Goal: Transaction & Acquisition: Purchase product/service

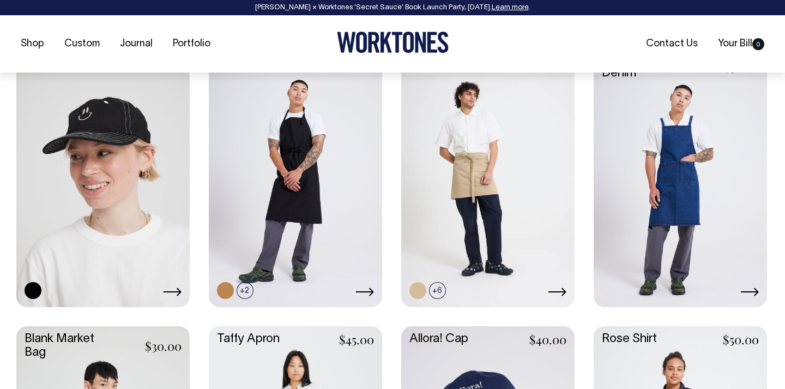
scroll to position [1333, 0]
click at [368, 286] on link at bounding box center [364, 291] width 19 height 13
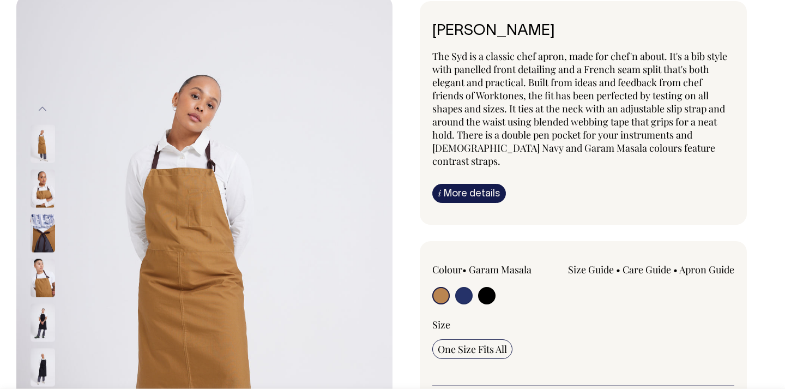
scroll to position [77, 0]
click at [491, 286] on input "radio" at bounding box center [486, 294] width 17 height 17
radio input "true"
select select "Black"
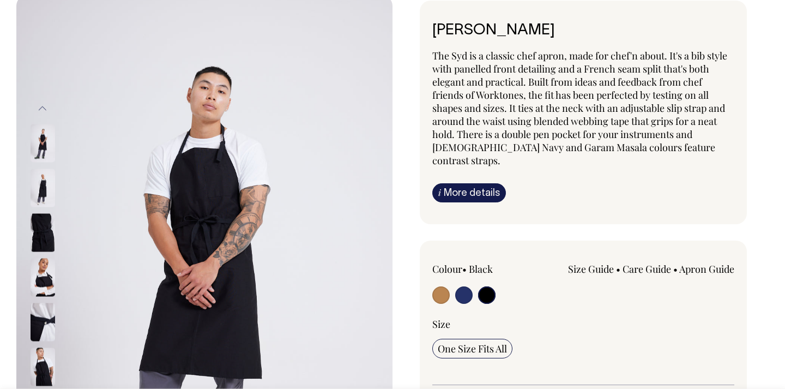
click at [470, 286] on input "radio" at bounding box center [463, 294] width 17 height 17
radio input "true"
select select "French Navy"
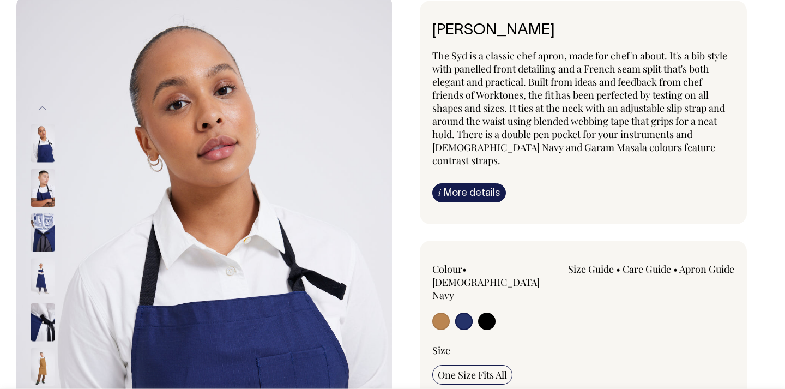
click at [486, 312] on input "radio" at bounding box center [486, 320] width 17 height 17
radio input "true"
select select "Black"
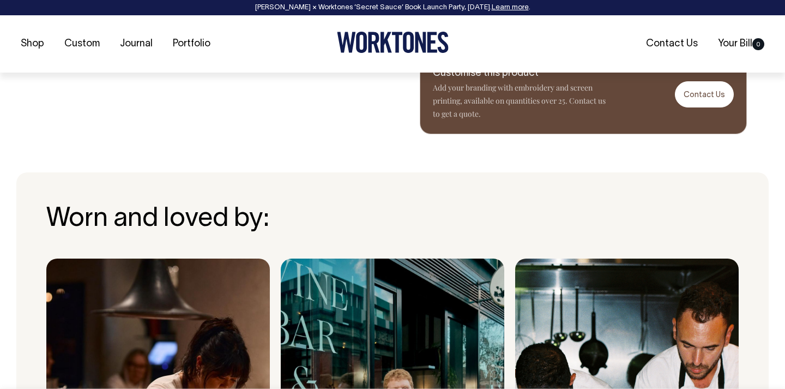
scroll to position [664, 0]
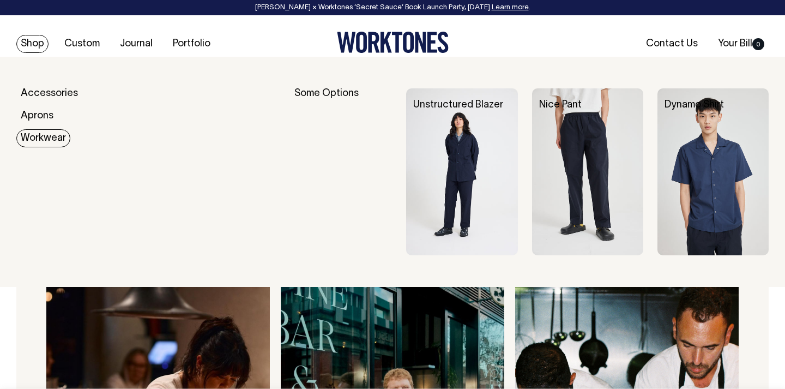
click at [37, 137] on link "Workwear" at bounding box center [43, 138] width 54 height 18
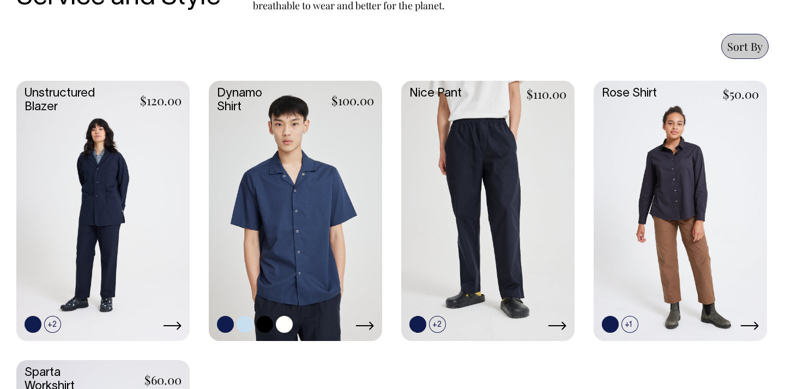
scroll to position [462, 0]
click at [367, 325] on icon at bounding box center [365, 326] width 18 height 8
click at [671, 194] on link at bounding box center [679, 210] width 173 height 258
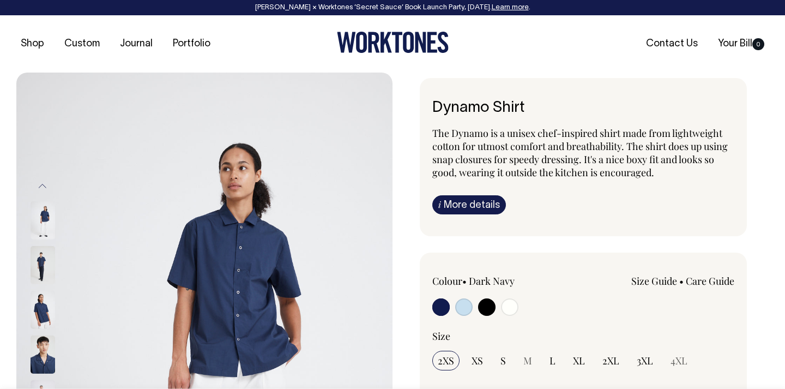
click at [484, 306] on input "radio" at bounding box center [486, 306] width 17 height 17
radio input "true"
select select "Black"
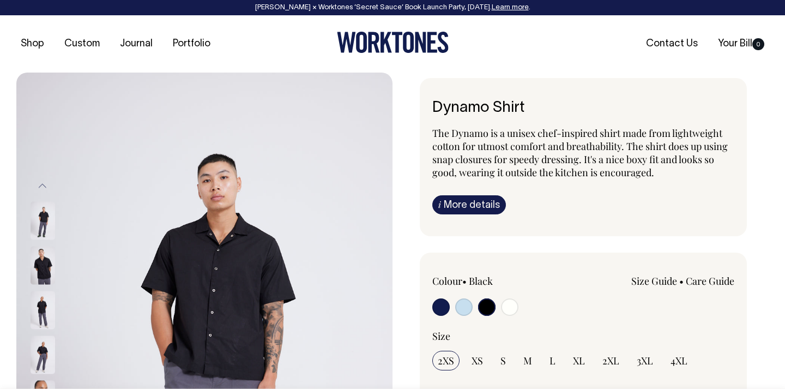
click at [47, 264] on img at bounding box center [43, 265] width 25 height 38
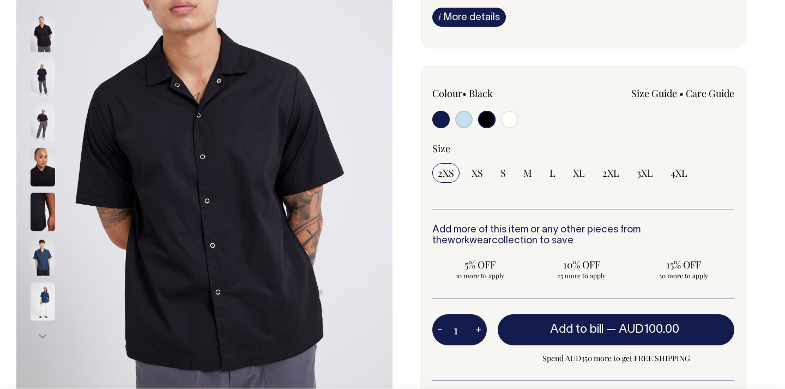
scroll to position [188, 0]
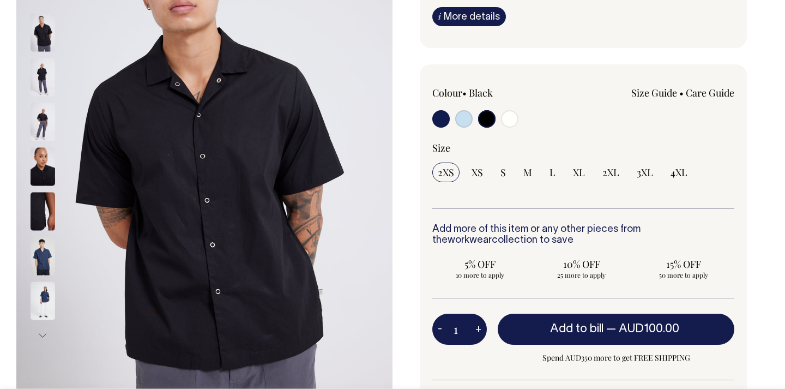
click at [46, 182] on img at bounding box center [43, 167] width 25 height 38
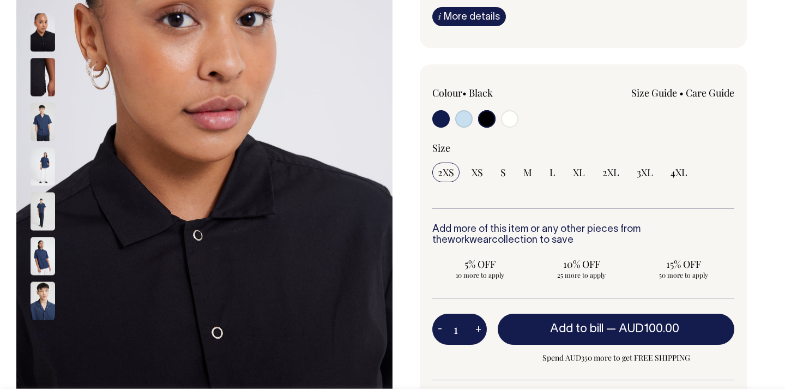
click at [45, 211] on img at bounding box center [43, 211] width 25 height 38
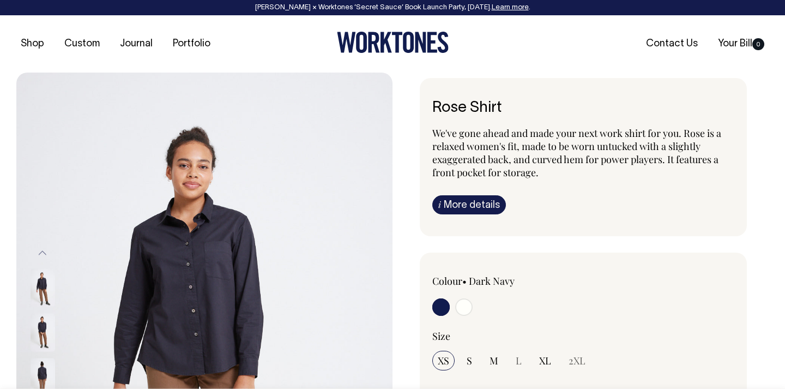
click at [464, 308] on input "radio" at bounding box center [463, 306] width 17 height 17
radio input "true"
select select "Off-White"
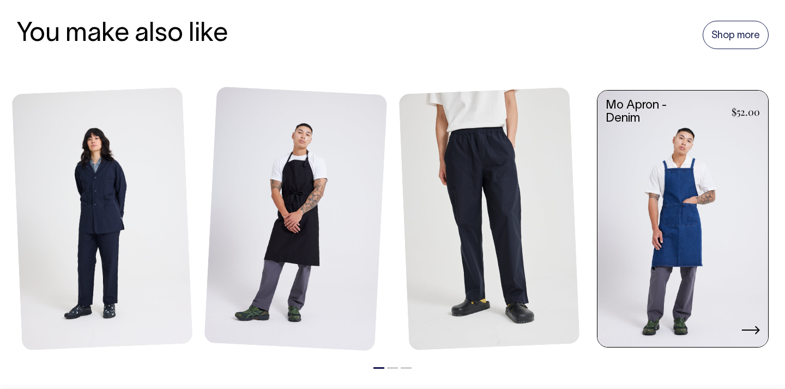
scroll to position [805, 0]
click at [638, 214] on link at bounding box center [682, 219] width 171 height 258
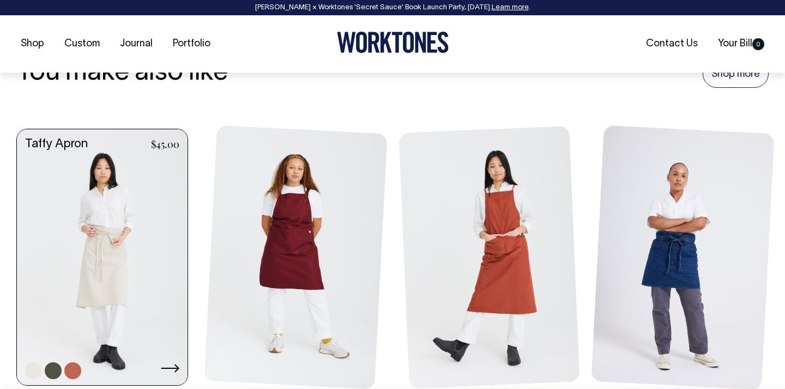
scroll to position [1182, 0]
click at [143, 260] on link at bounding box center [102, 258] width 171 height 258
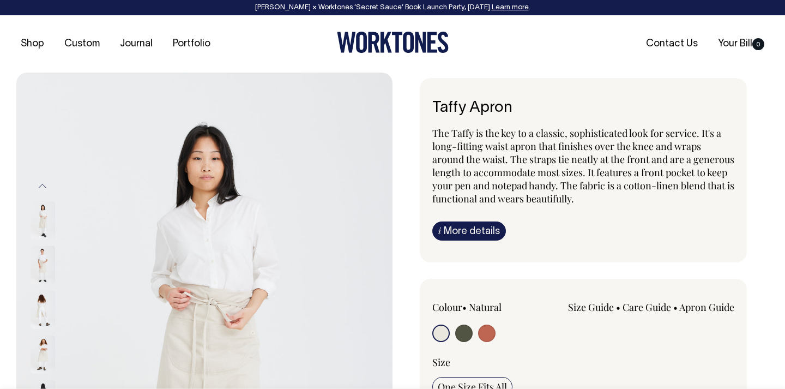
click at [485, 335] on input "radio" at bounding box center [486, 332] width 17 height 17
radio input "true"
select select "Rust"
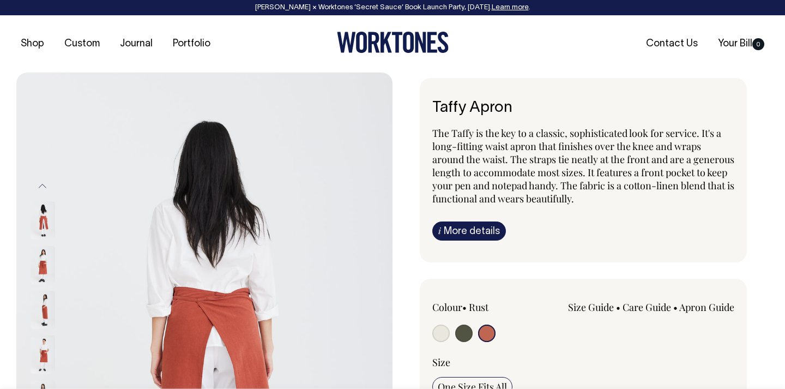
click at [471, 334] on input "radio" at bounding box center [463, 332] width 17 height 17
radio input "true"
select select "Olive"
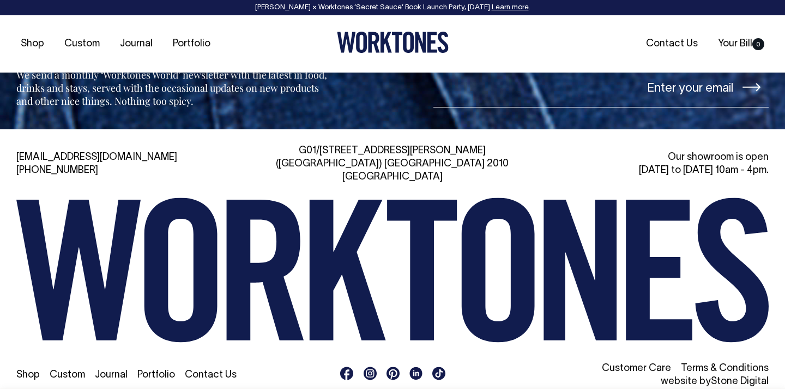
scroll to position [1760, 0]
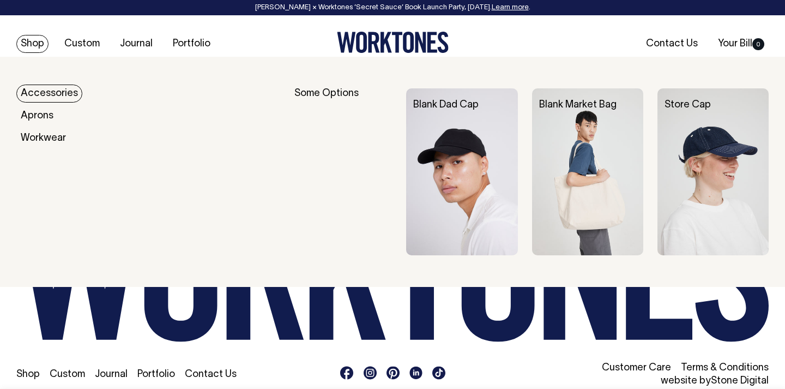
click at [40, 42] on link "Shop" at bounding box center [32, 44] width 32 height 18
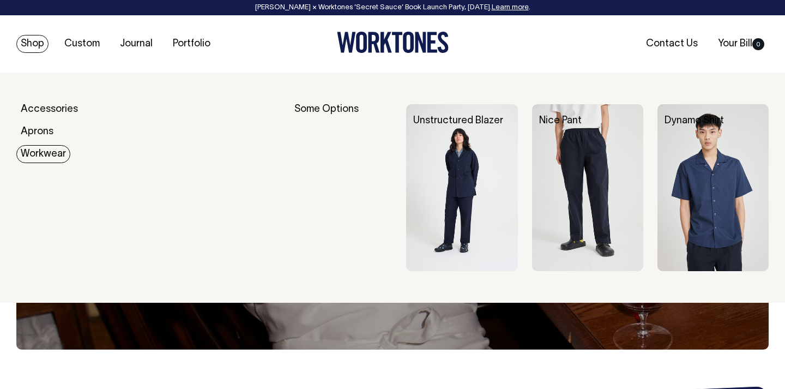
click at [42, 149] on link "Workwear" at bounding box center [43, 154] width 54 height 18
click at [43, 156] on link "Workwear" at bounding box center [43, 154] width 54 height 18
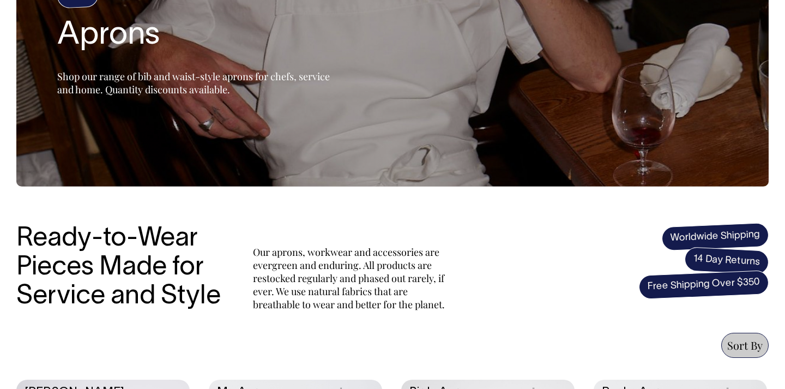
scroll to position [158, 0]
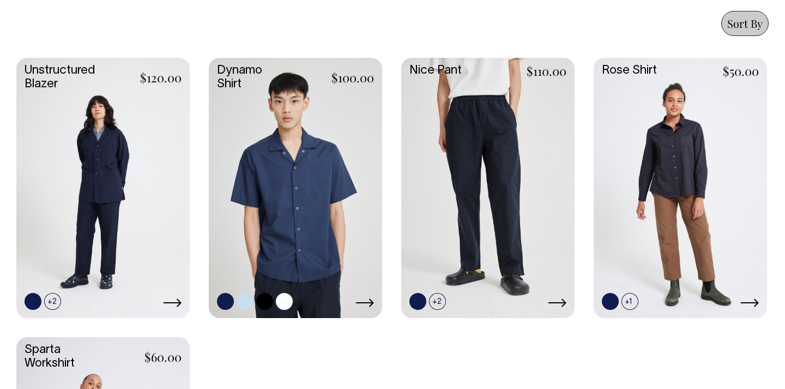
scroll to position [484, 0]
click at [176, 302] on icon at bounding box center [172, 303] width 18 height 8
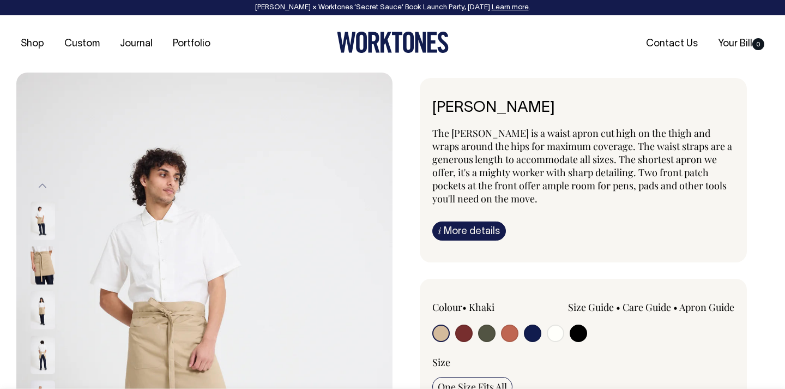
click at [154, 269] on img at bounding box center [204, 354] width 376 height 564
click at [184, 258] on img at bounding box center [204, 354] width 376 height 564
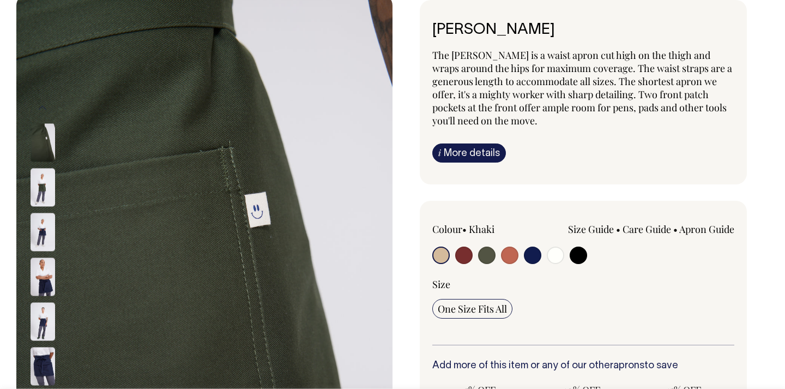
scroll to position [78, 0]
click at [573, 255] on input "radio" at bounding box center [577, 254] width 17 height 17
radio input "true"
select select "Black"
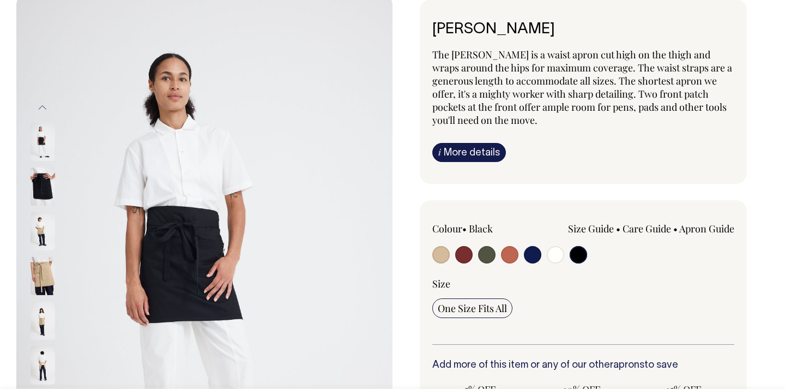
click at [43, 227] on img at bounding box center [43, 231] width 25 height 38
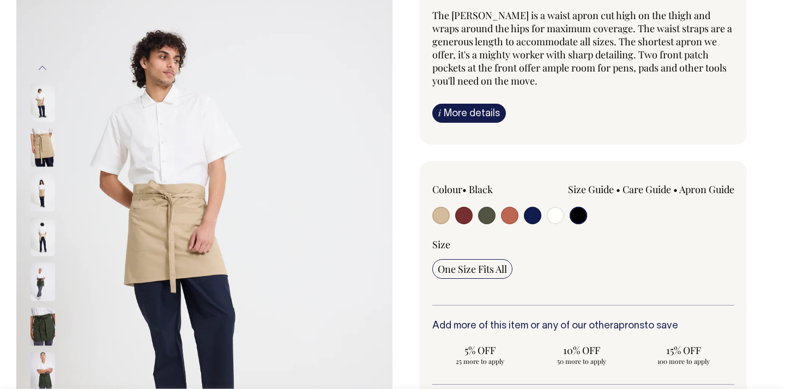
scroll to position [118, 0]
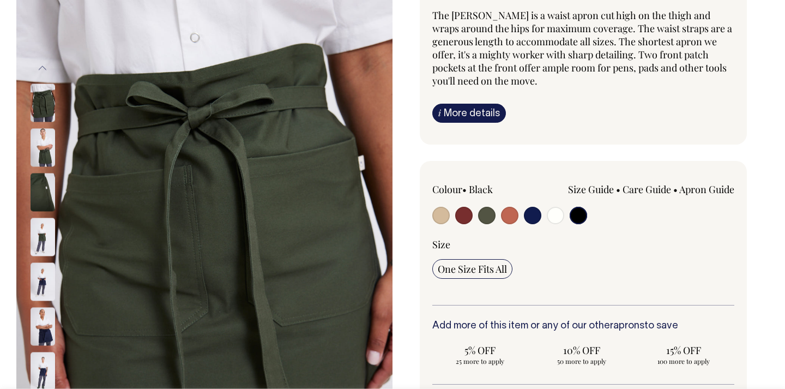
click at [45, 371] on img at bounding box center [43, 371] width 25 height 38
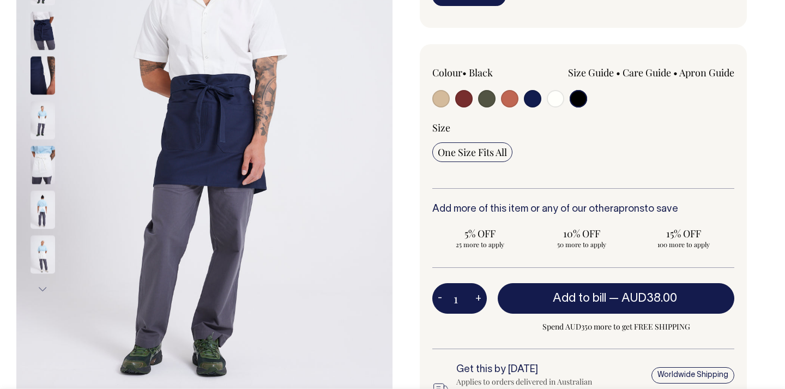
scroll to position [235, 0]
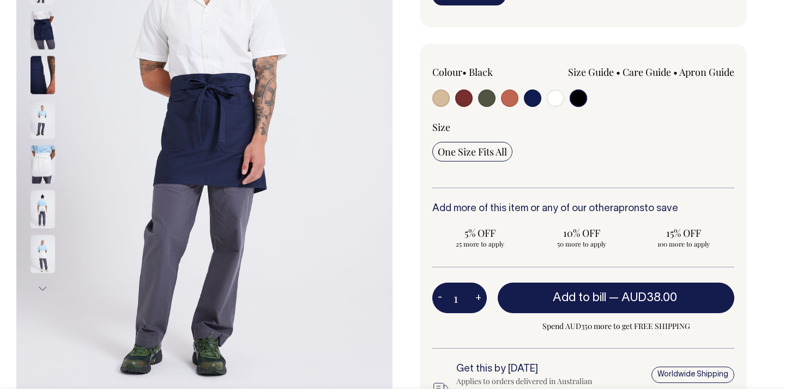
click at [41, 286] on button "Next" at bounding box center [42, 288] width 16 height 25
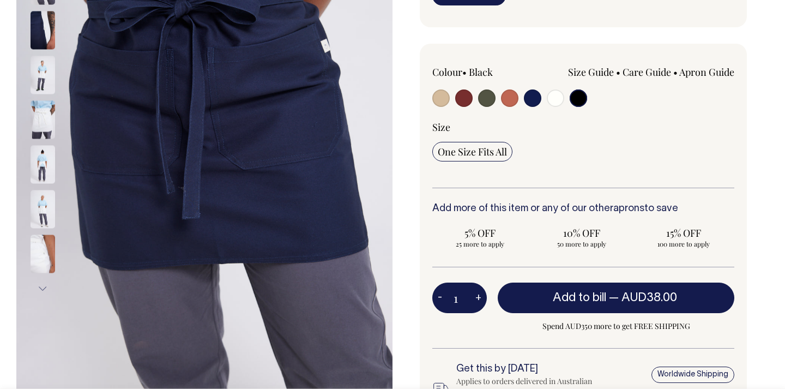
click at [41, 286] on button "Next" at bounding box center [42, 288] width 16 height 25
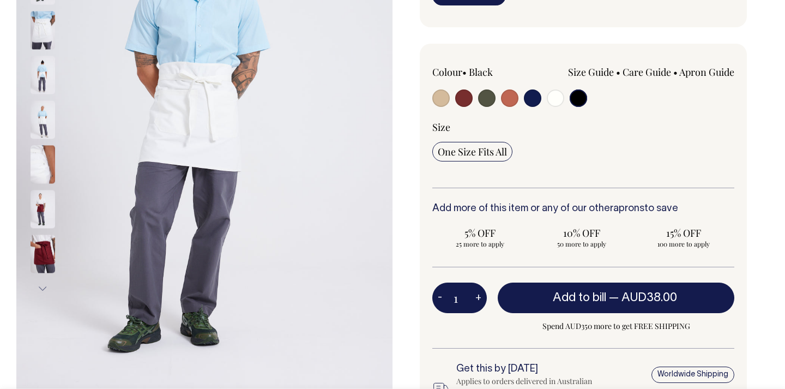
click at [44, 206] on img at bounding box center [43, 209] width 25 height 38
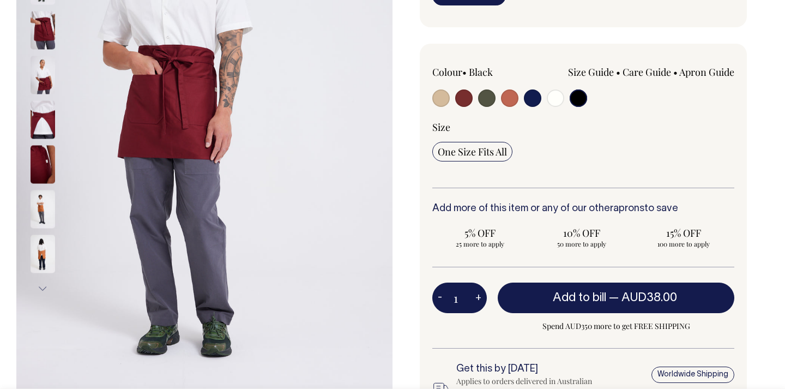
click at [43, 243] on img at bounding box center [43, 254] width 25 height 38
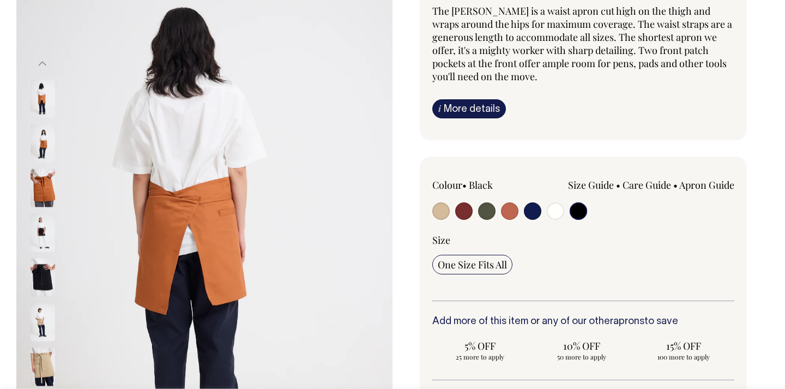
scroll to position [123, 0]
click at [43, 137] on img at bounding box center [43, 143] width 25 height 38
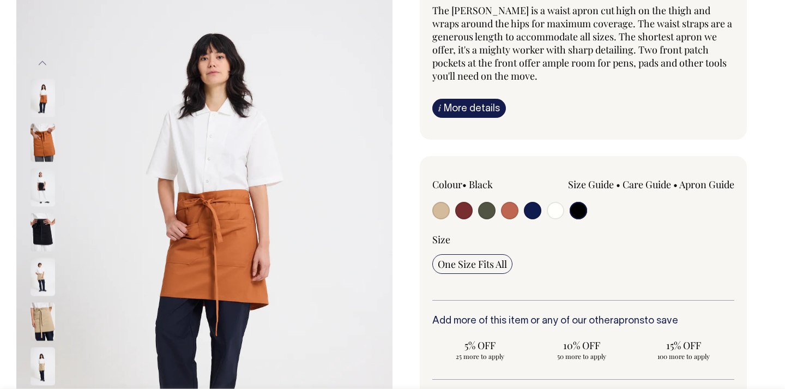
click at [41, 272] on img at bounding box center [43, 277] width 25 height 38
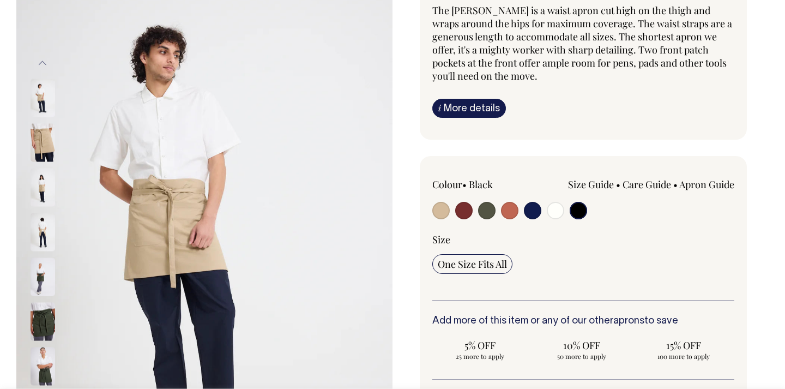
click at [47, 189] on img at bounding box center [43, 187] width 25 height 38
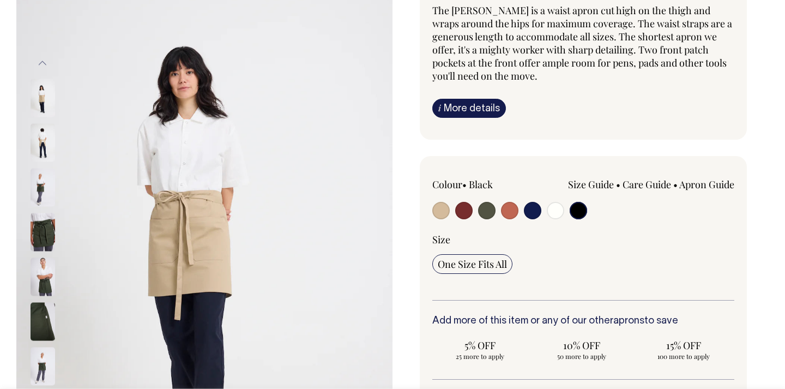
click at [47, 189] on img at bounding box center [43, 187] width 25 height 38
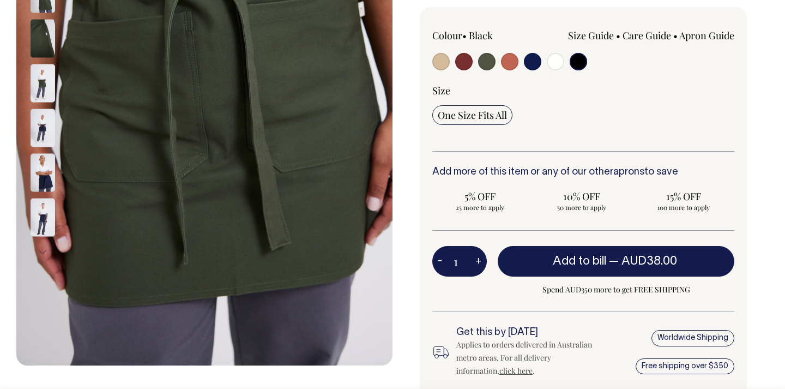
scroll to position [272, 0]
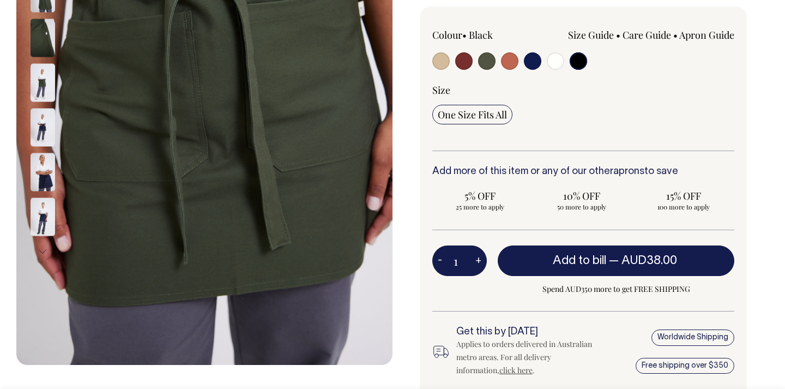
click at [41, 250] on button "Next" at bounding box center [42, 251] width 16 height 25
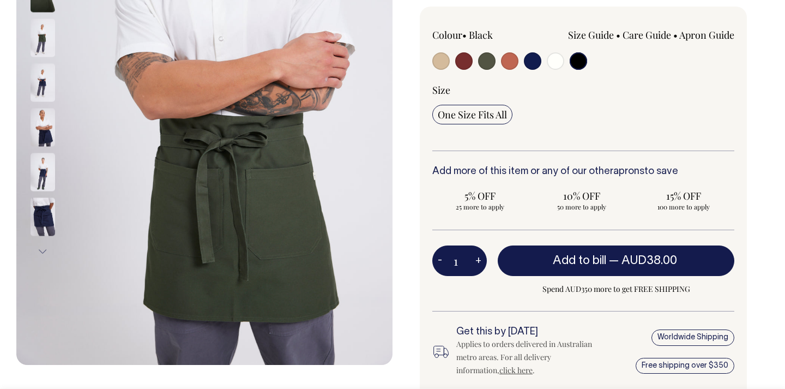
click at [41, 250] on button "Next" at bounding box center [42, 251] width 16 height 25
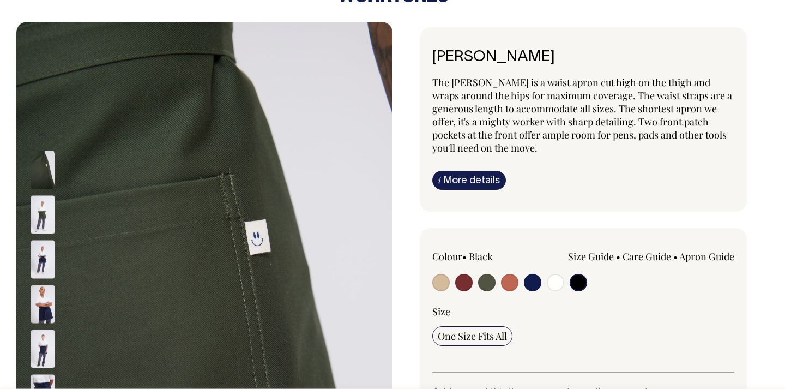
scroll to position [51, 0]
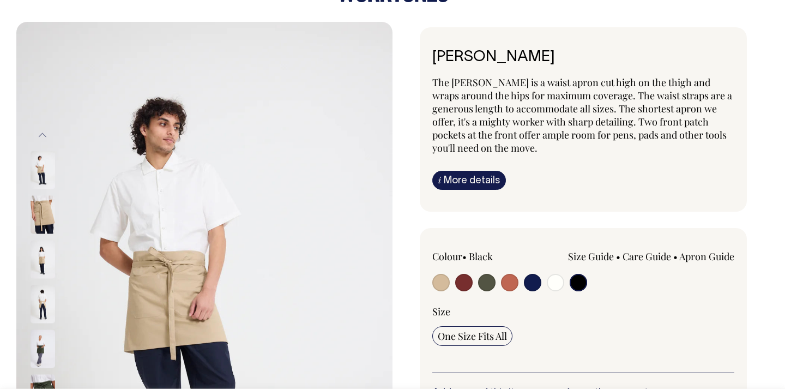
click at [44, 214] on img at bounding box center [43, 215] width 25 height 38
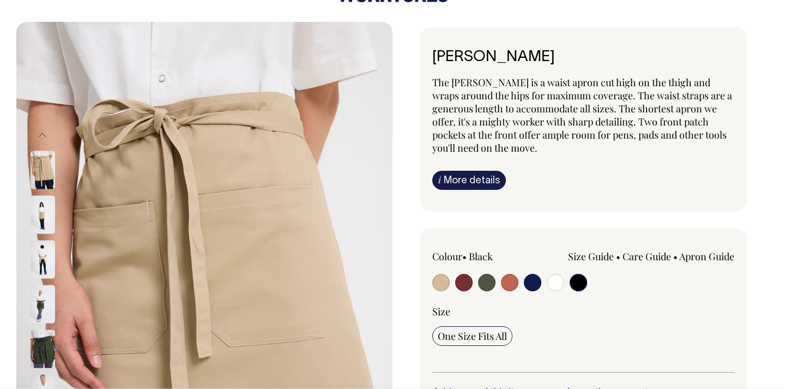
click at [43, 134] on button "Previous" at bounding box center [42, 135] width 16 height 25
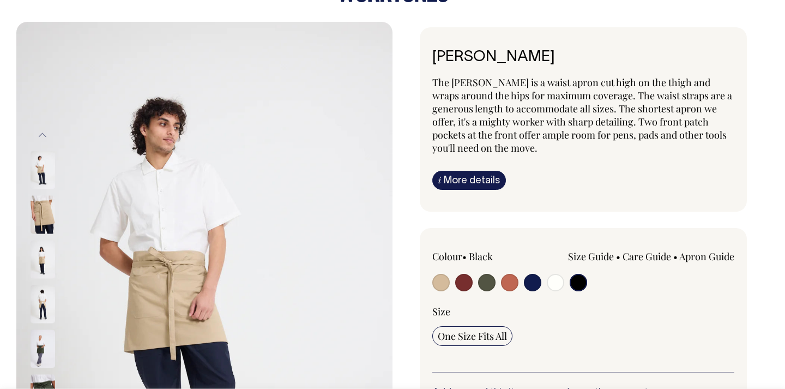
click at [43, 134] on button "Previous" at bounding box center [42, 135] width 16 height 25
click at [579, 278] on input "radio" at bounding box center [577, 282] width 17 height 17
click at [578, 283] on input "radio" at bounding box center [577, 282] width 17 height 17
click at [580, 288] on input "radio" at bounding box center [577, 282] width 17 height 17
click at [579, 286] on input "radio" at bounding box center [577, 282] width 17 height 17
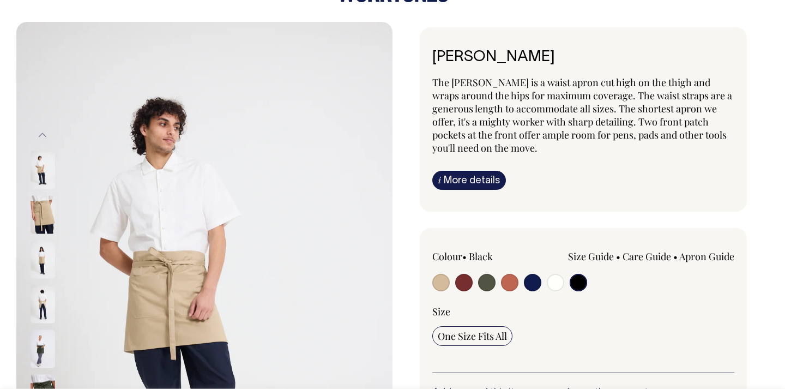
click at [34, 160] on img at bounding box center [43, 170] width 25 height 38
click at [234, 184] on img at bounding box center [204, 304] width 376 height 564
click at [582, 281] on input "radio" at bounding box center [577, 282] width 17 height 17
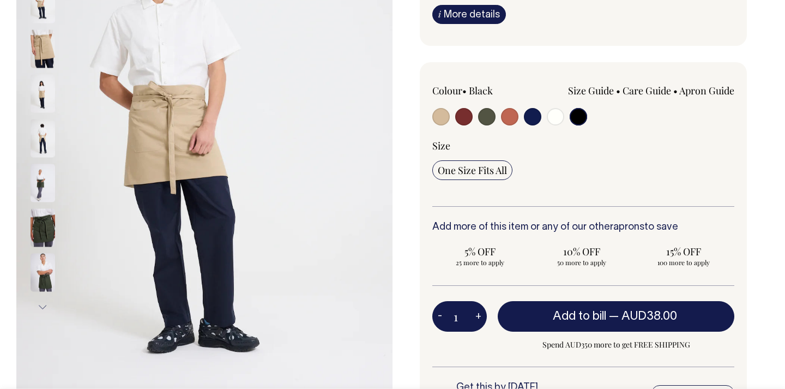
scroll to position [217, 0]
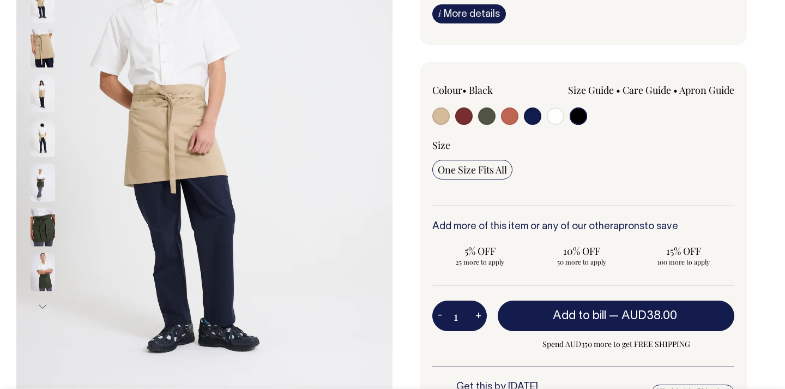
click at [46, 174] on img at bounding box center [43, 182] width 25 height 38
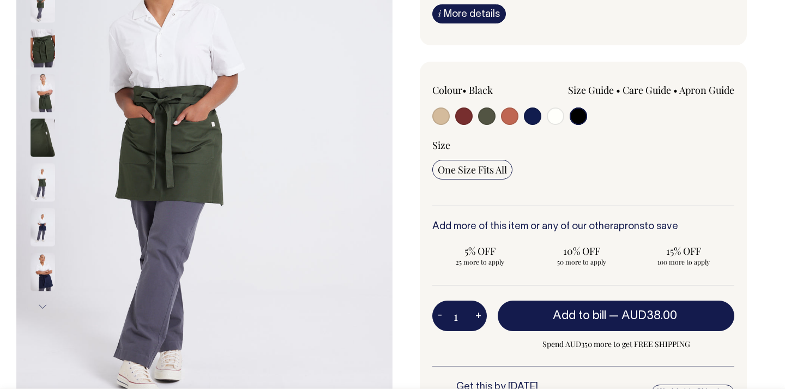
scroll to position [239, 0]
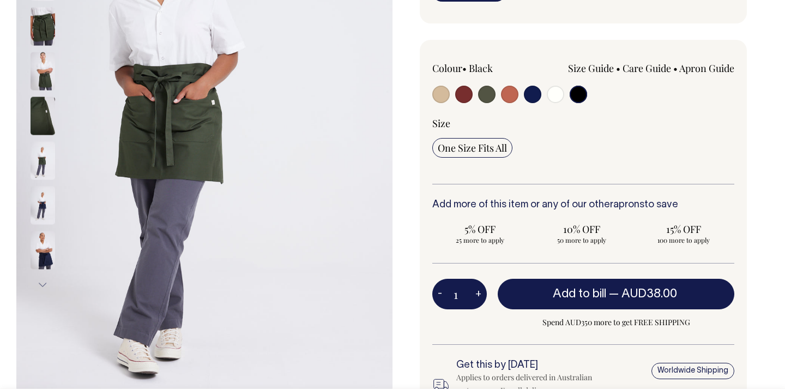
click at [39, 284] on button "Next" at bounding box center [42, 284] width 16 height 25
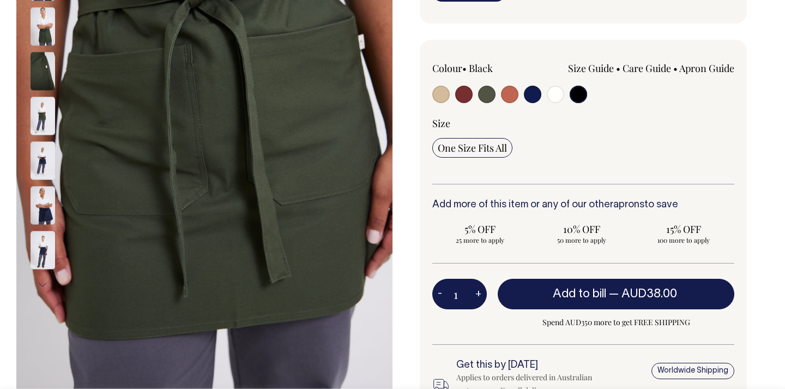
click at [39, 284] on button "Next" at bounding box center [42, 284] width 16 height 25
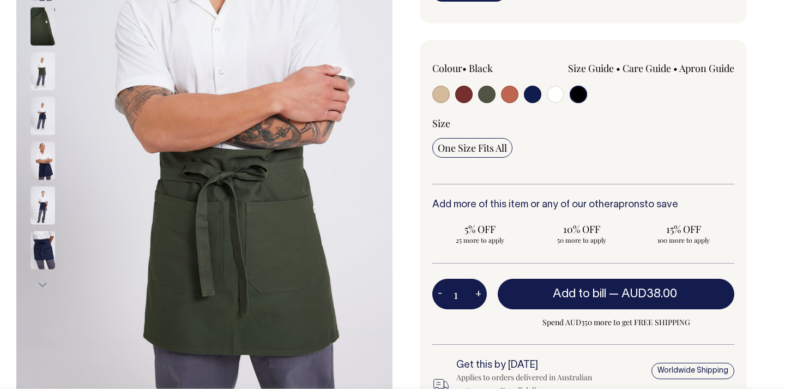
click at [39, 284] on button "Next" at bounding box center [42, 284] width 16 height 25
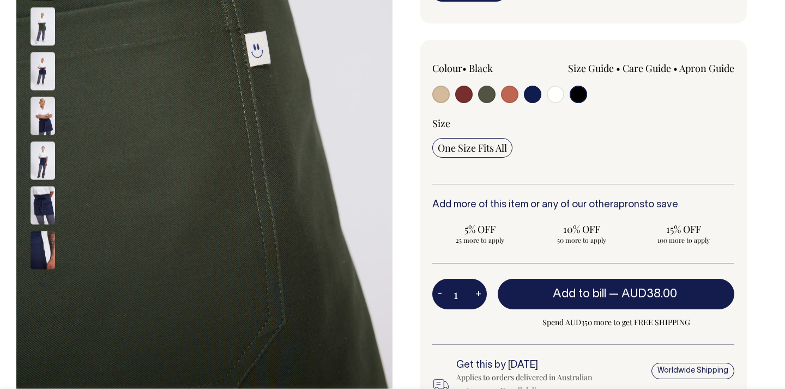
click at [39, 284] on button "Next" at bounding box center [42, 284] width 16 height 25
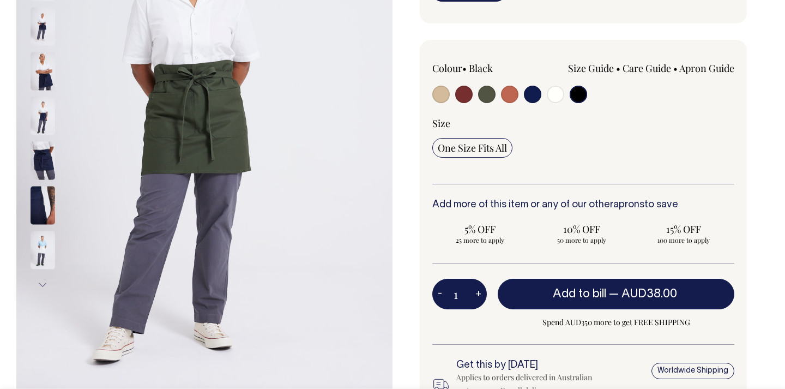
click at [40, 283] on button "Next" at bounding box center [42, 284] width 16 height 25
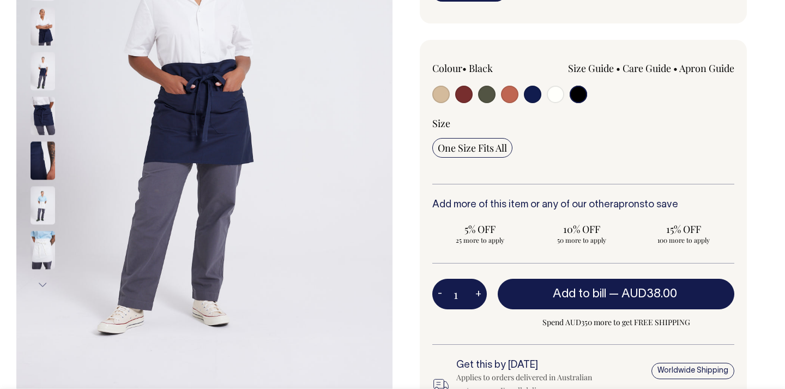
click at [40, 283] on button "Next" at bounding box center [42, 284] width 16 height 25
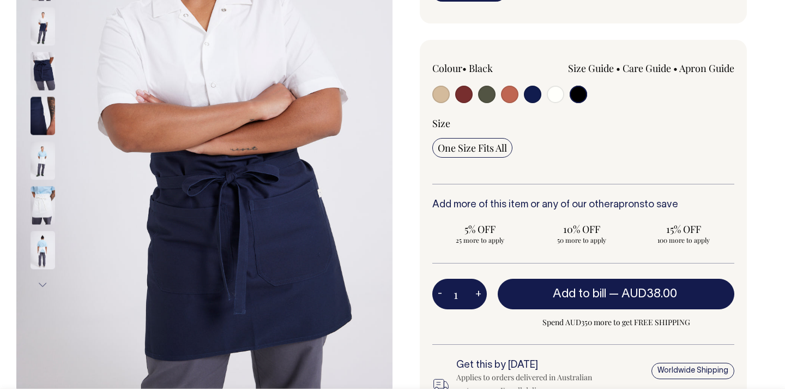
click at [41, 211] on img at bounding box center [43, 205] width 25 height 38
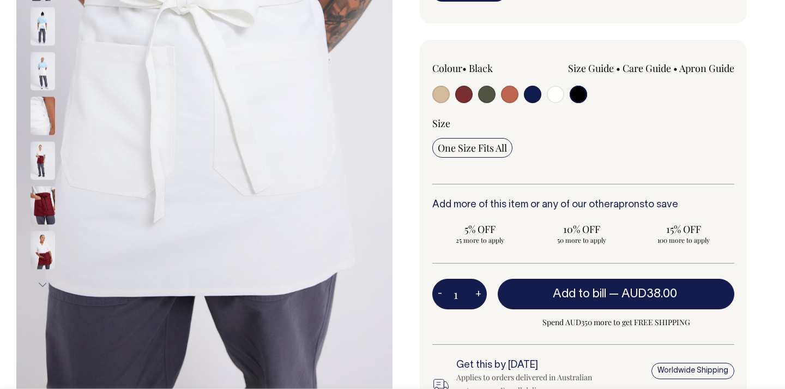
click at [41, 211] on img at bounding box center [43, 205] width 25 height 38
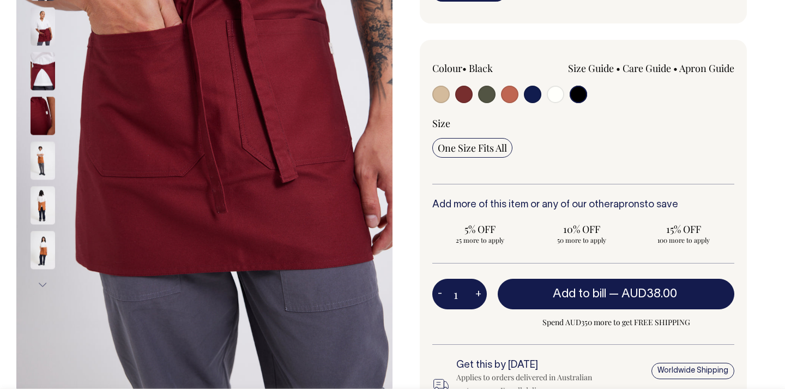
click at [43, 278] on button "Next" at bounding box center [42, 284] width 16 height 25
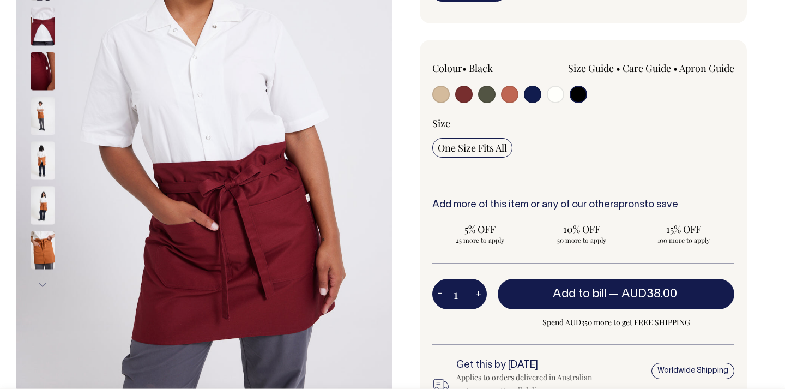
click at [43, 278] on button "Next" at bounding box center [42, 284] width 16 height 25
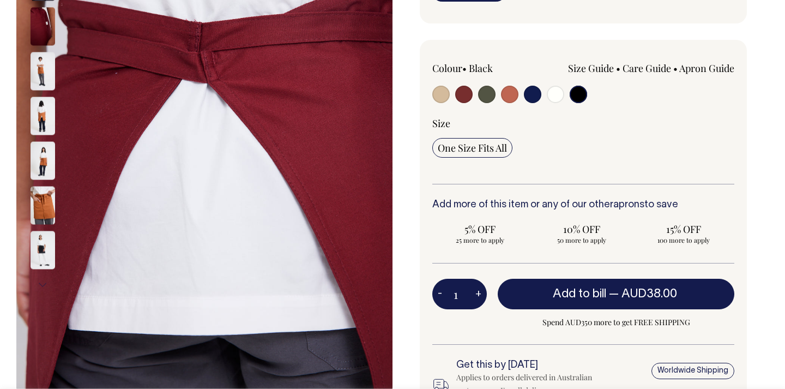
click at [43, 248] on img at bounding box center [43, 250] width 25 height 38
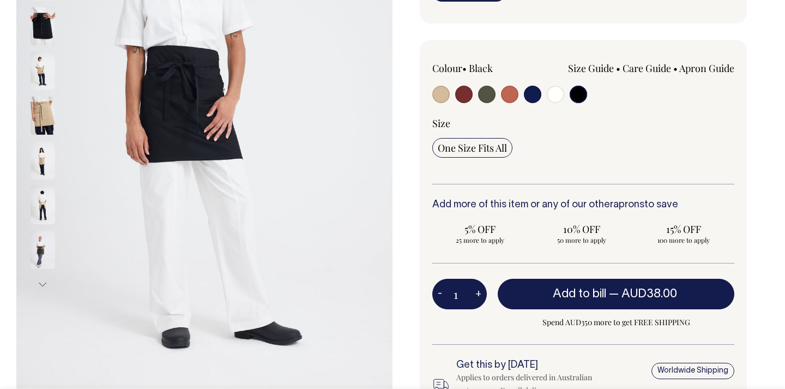
click at [43, 281] on button "Next" at bounding box center [42, 284] width 16 height 25
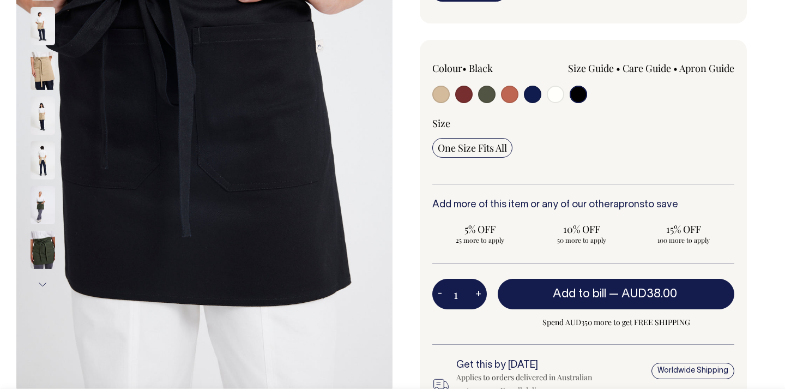
click at [44, 282] on button "Next" at bounding box center [42, 284] width 16 height 25
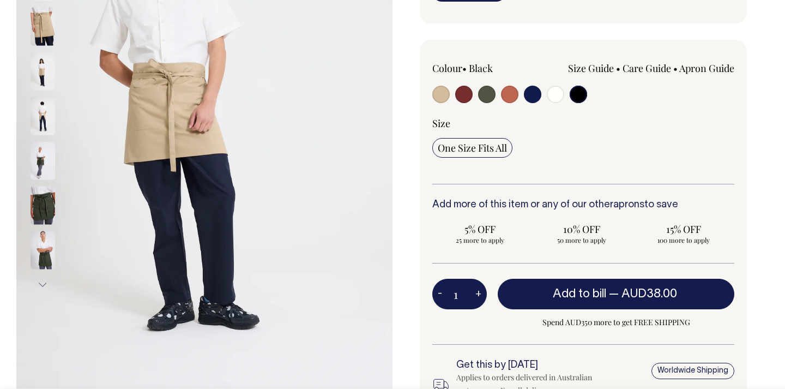
click at [578, 95] on input "radio" at bounding box center [577, 94] width 17 height 17
click at [574, 95] on input "radio" at bounding box center [577, 94] width 17 height 17
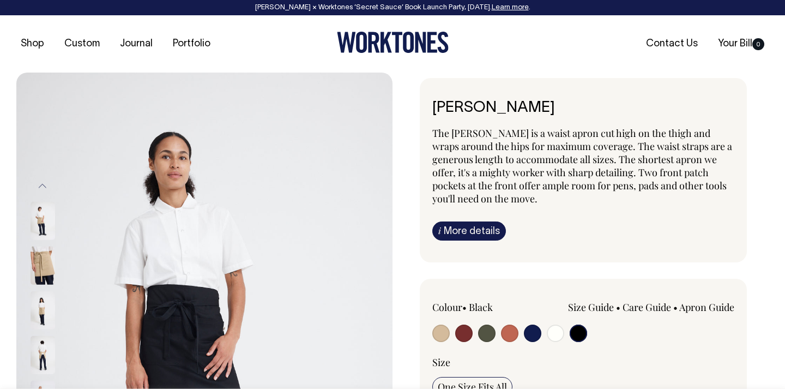
select select "Black"
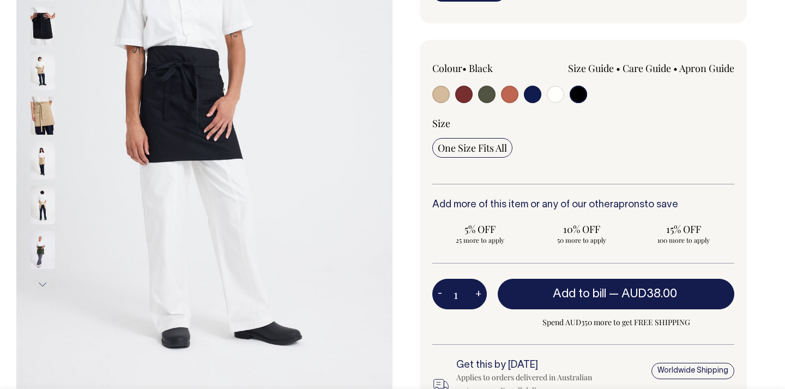
click at [581, 94] on input "radio" at bounding box center [577, 94] width 17 height 17
click at [578, 94] on input "radio" at bounding box center [577, 94] width 17 height 17
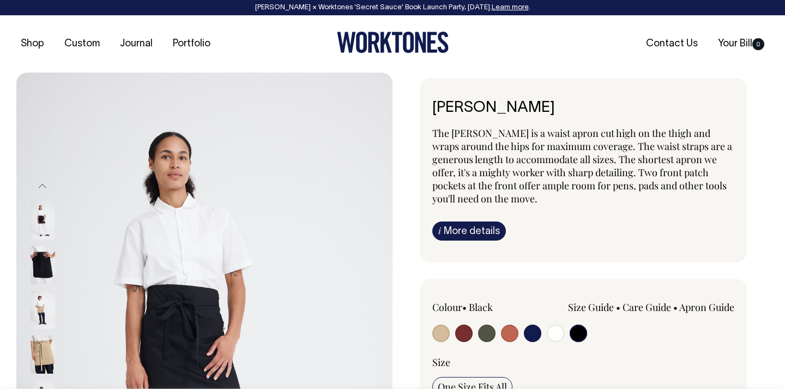
click at [45, 258] on img at bounding box center [43, 265] width 25 height 38
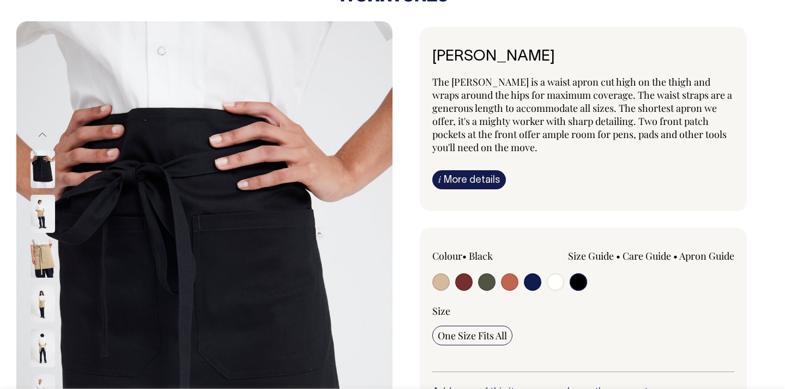
scroll to position [51, 0]
click at [45, 134] on button "Previous" at bounding box center [42, 135] width 16 height 25
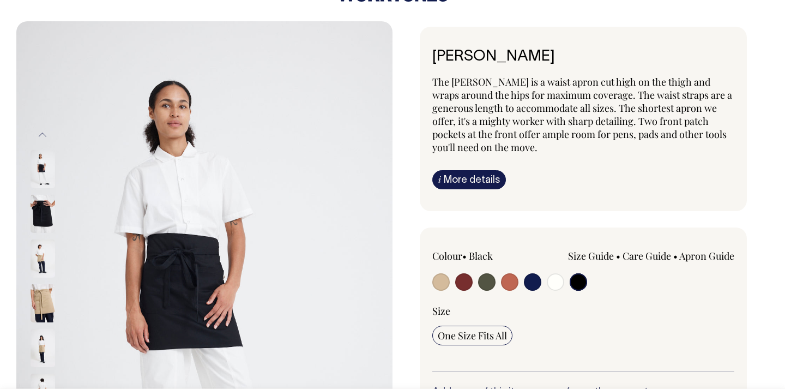
click at [44, 135] on button "Previous" at bounding box center [42, 135] width 16 height 25
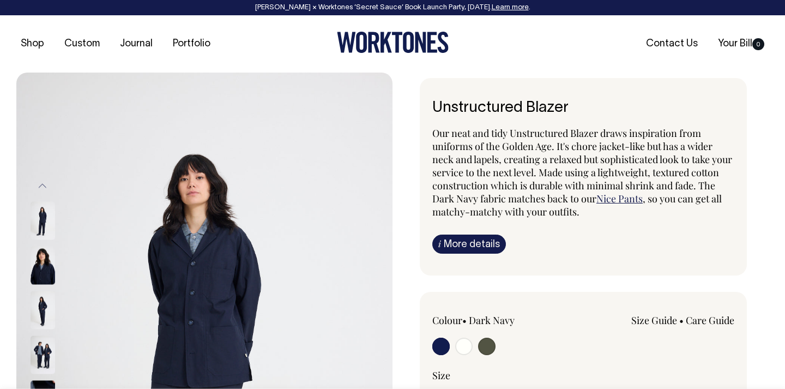
click at [47, 268] on img at bounding box center [43, 265] width 25 height 38
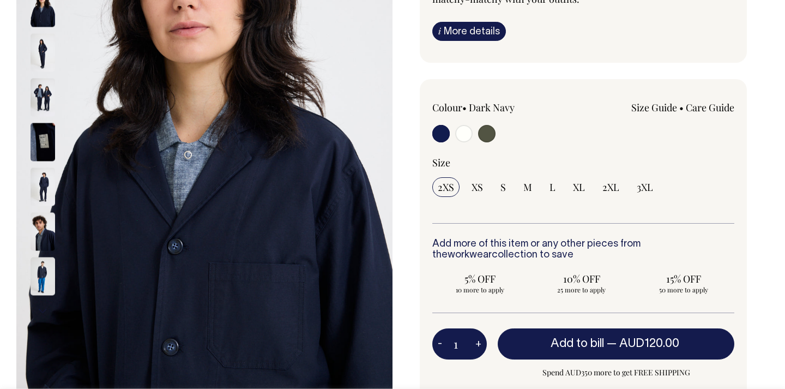
scroll to position [213, 0]
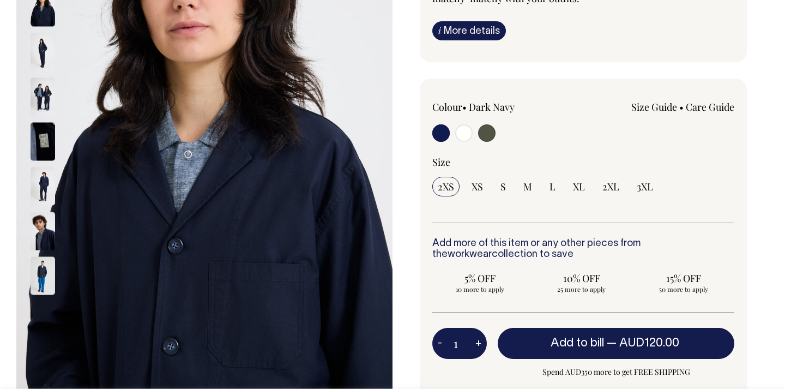
click at [463, 132] on input "radio" at bounding box center [463, 132] width 17 height 17
radio input "true"
radio input "false"
radio input "true"
select select "Off-White"
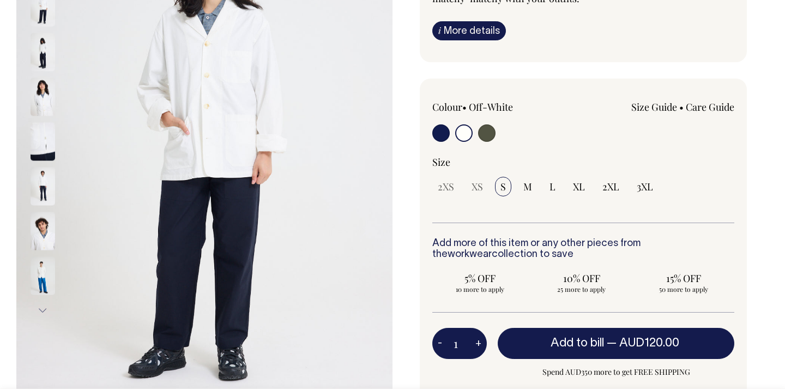
click at [45, 241] on img at bounding box center [43, 231] width 25 height 38
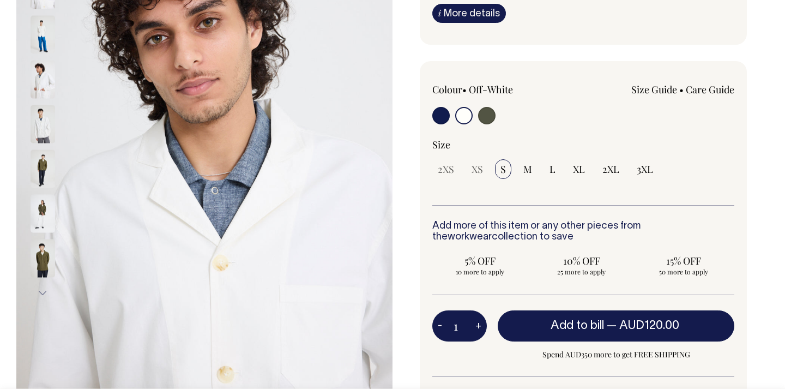
scroll to position [231, 0]
click at [39, 80] on img at bounding box center [43, 79] width 25 height 38
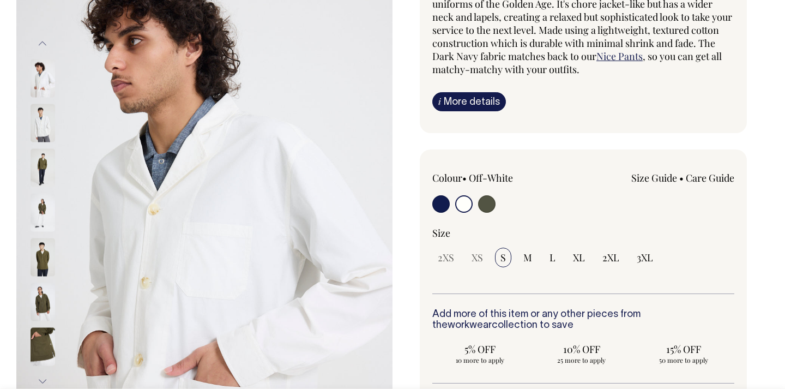
scroll to position [142, 0]
click at [44, 137] on img at bounding box center [43, 123] width 25 height 38
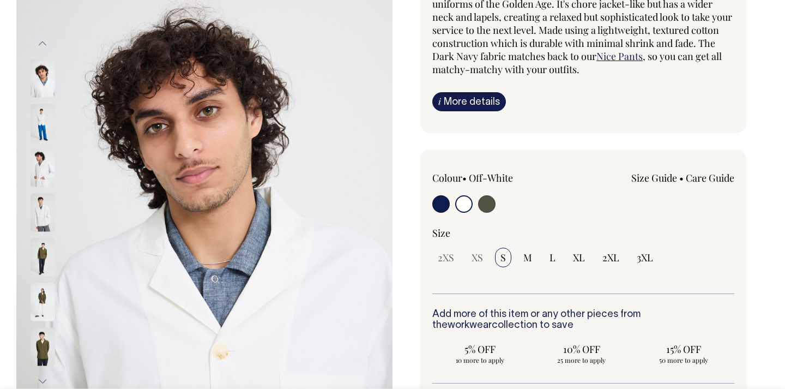
click at [41, 126] on img at bounding box center [43, 123] width 25 height 38
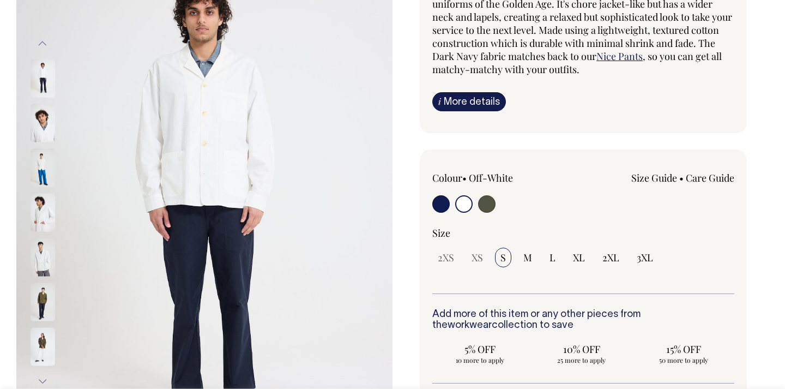
click at [41, 45] on button "Previous" at bounding box center [42, 44] width 16 height 25
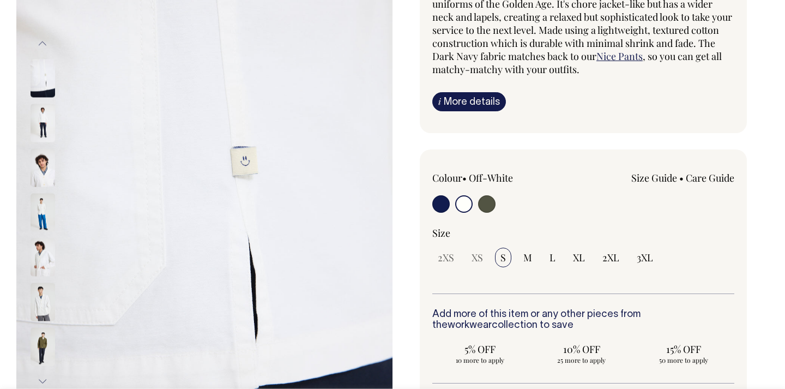
click at [42, 43] on button "Previous" at bounding box center [42, 44] width 16 height 25
click at [43, 43] on button "Previous" at bounding box center [42, 44] width 16 height 25
